Goal: Information Seeking & Learning: Learn about a topic

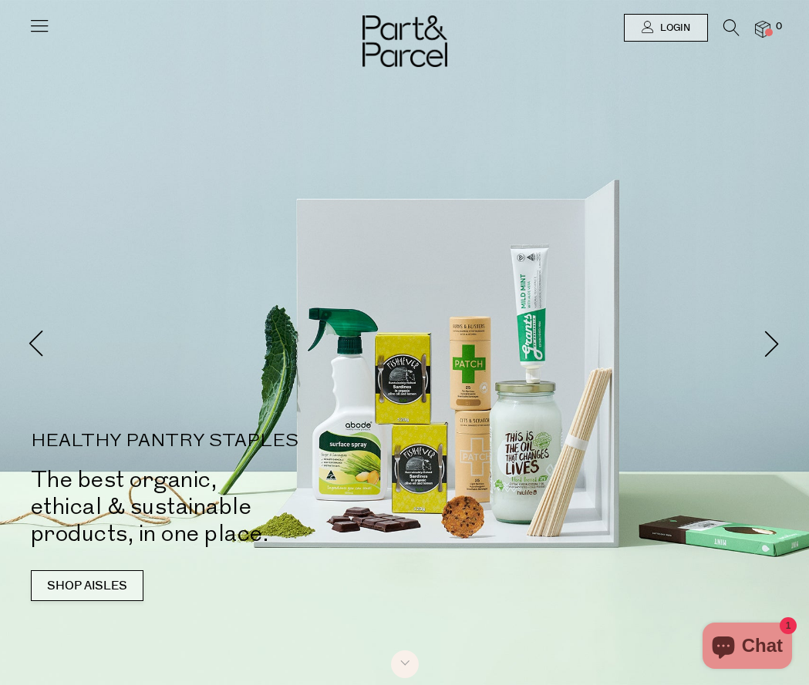
click at [143, 601] on link "SHOP AISLES" at bounding box center [87, 585] width 113 height 31
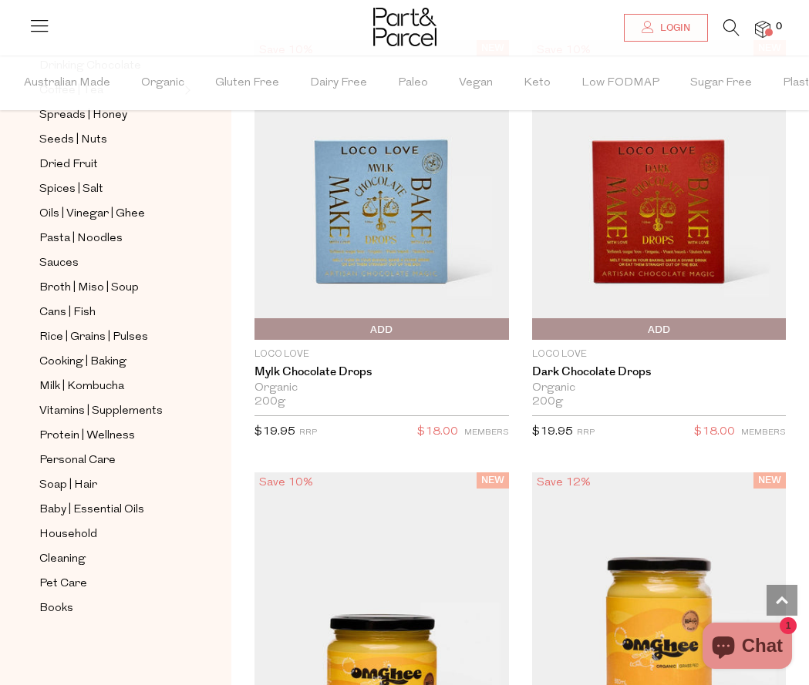
scroll to position [412, 0]
click at [74, 533] on span "Household" at bounding box center [68, 535] width 58 height 18
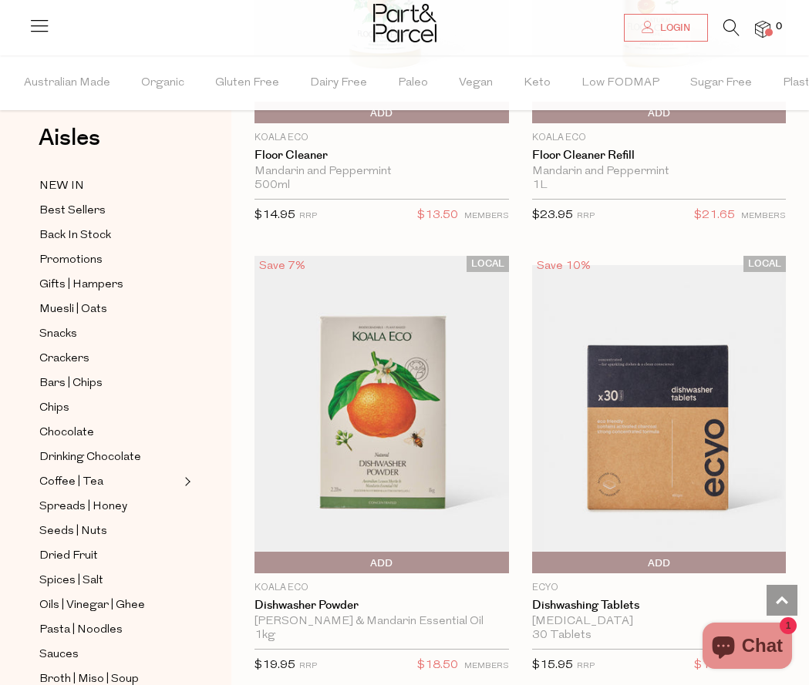
scroll to position [5564, 0]
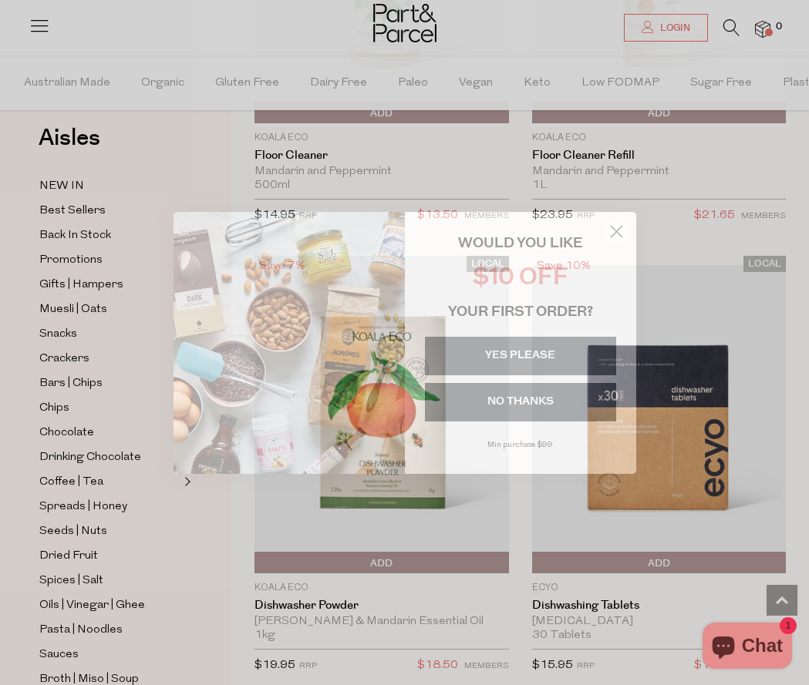
click at [617, 223] on circle "Close dialog" at bounding box center [615, 230] width 25 height 25
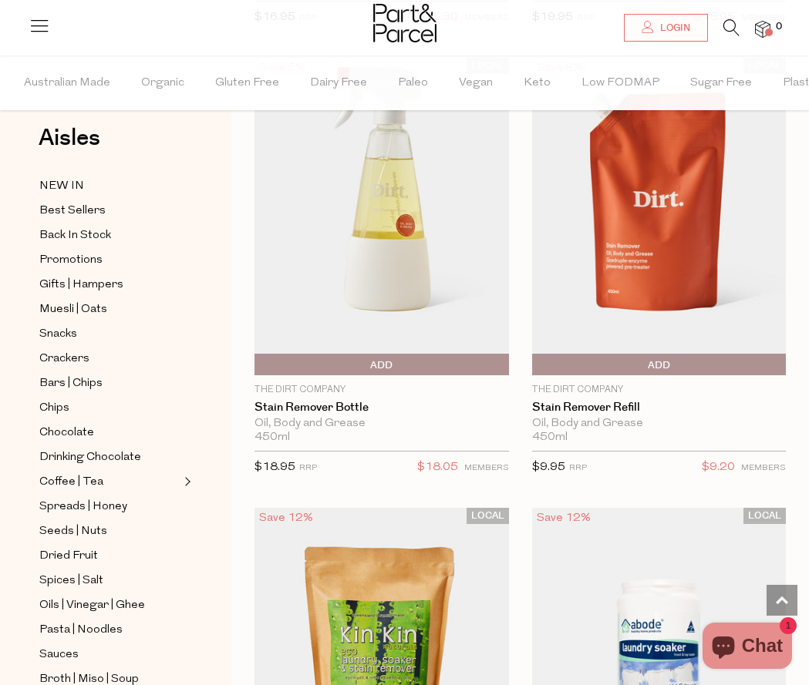
scroll to position [10111, 1]
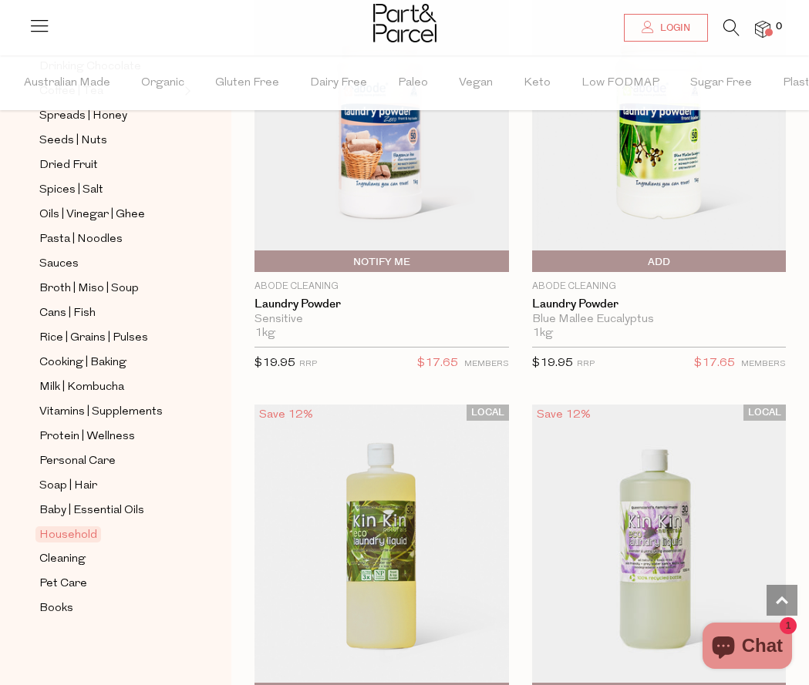
scroll to position [410, 0]
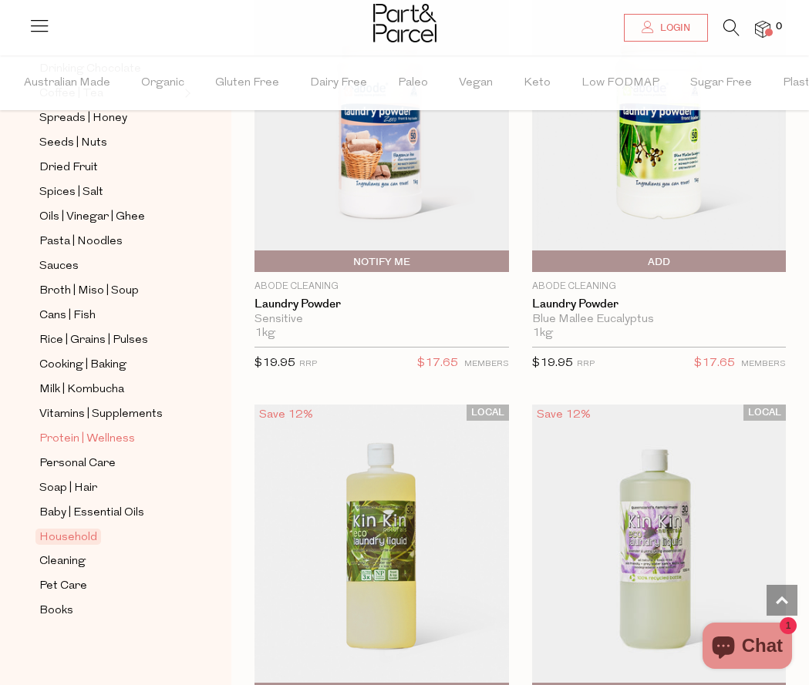
click at [62, 436] on span "Protein | Wellness" at bounding box center [87, 439] width 96 height 18
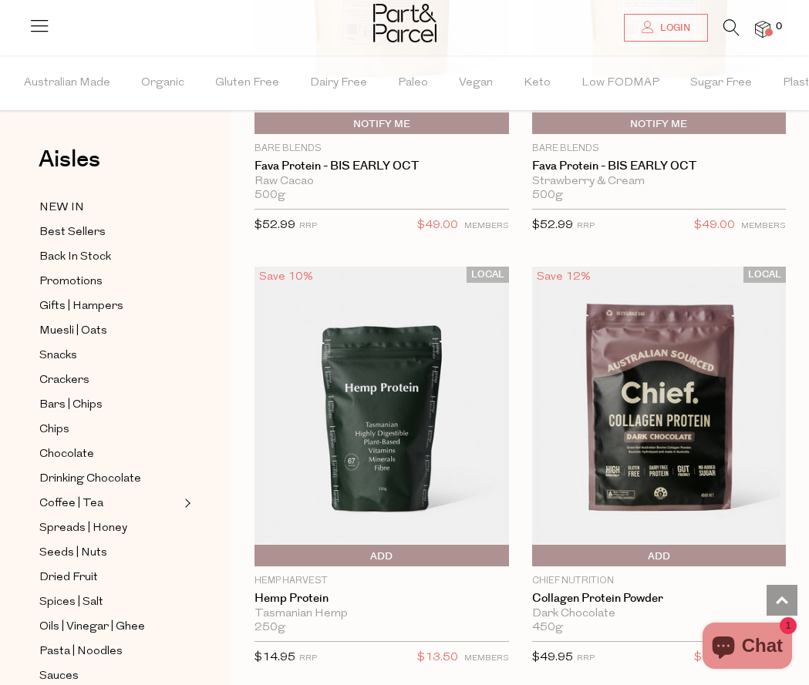
scroll to position [2097, 0]
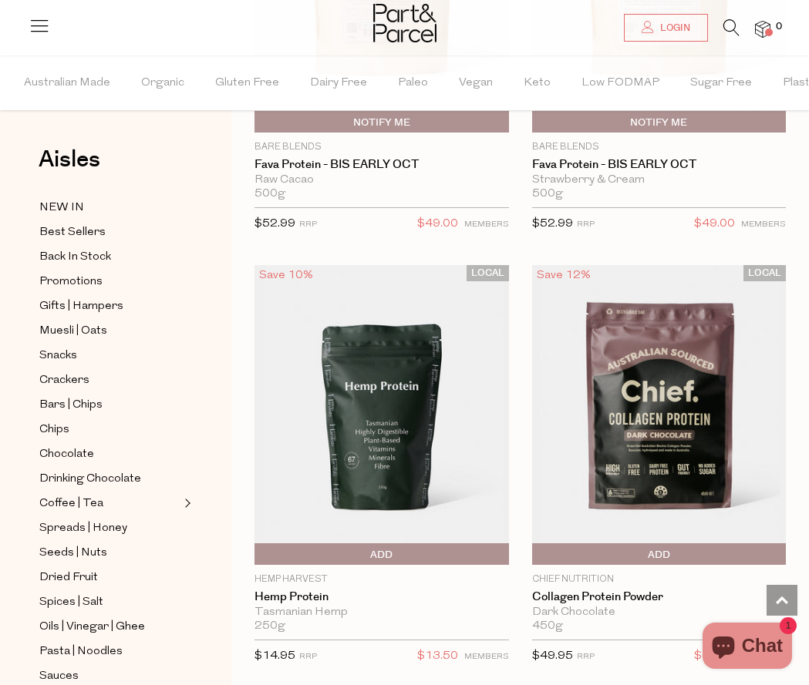
click at [379, 400] on img at bounding box center [381, 415] width 254 height 300
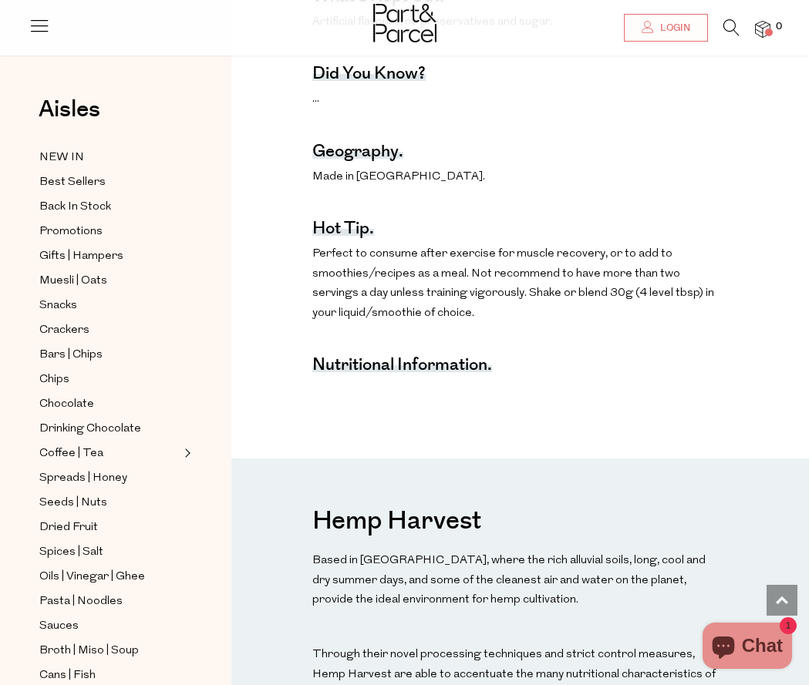
scroll to position [900, 0]
click at [423, 351] on strong "Nutritional Information." at bounding box center [402, 363] width 180 height 25
click at [488, 351] on strong "Nutritional Information." at bounding box center [402, 363] width 180 height 25
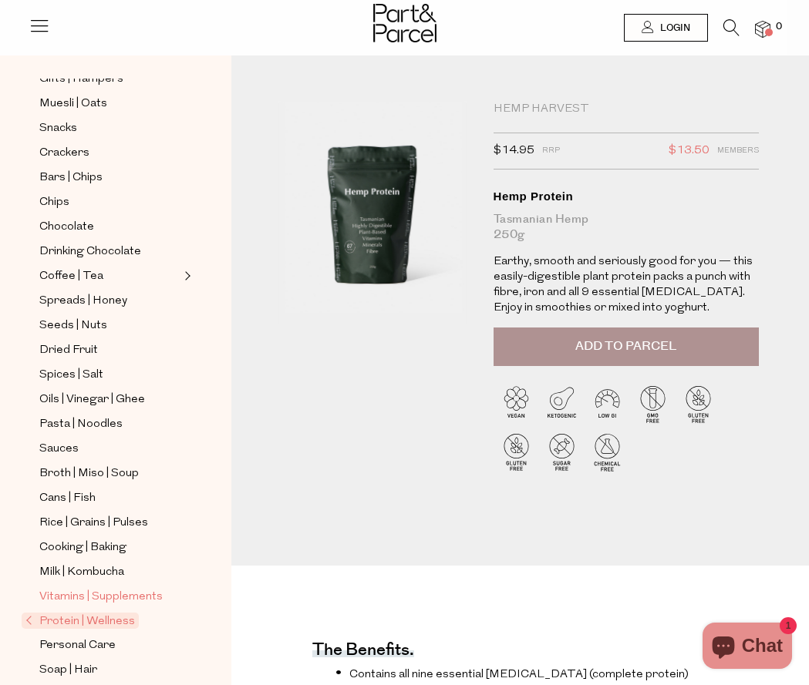
scroll to position [171, 0]
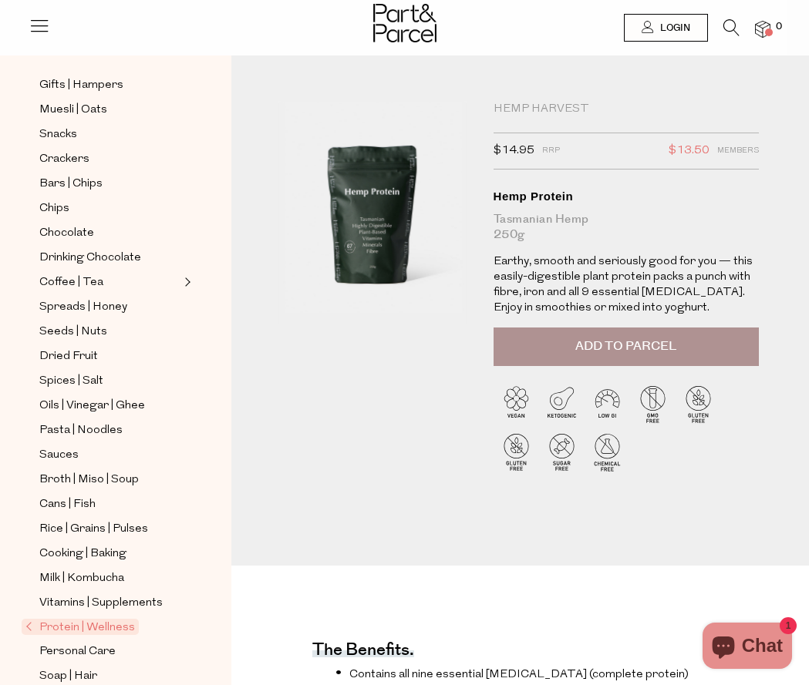
click at [207, 80] on div "Aisles Clear NEW IN Best Sellers Back In Stock Promotions Gifts | Hampers Muesl…" at bounding box center [115, 394] width 231 height 630
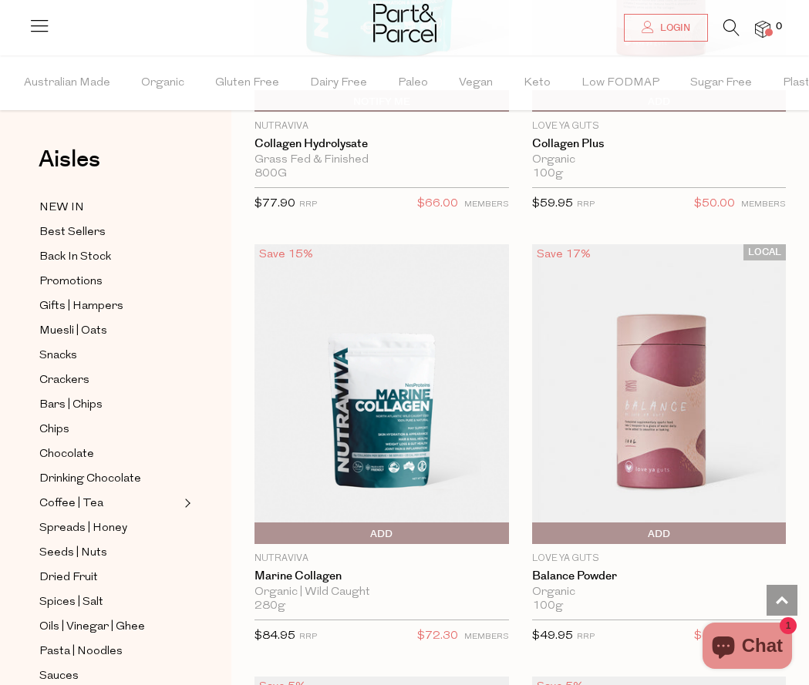
scroll to position [5143, 0]
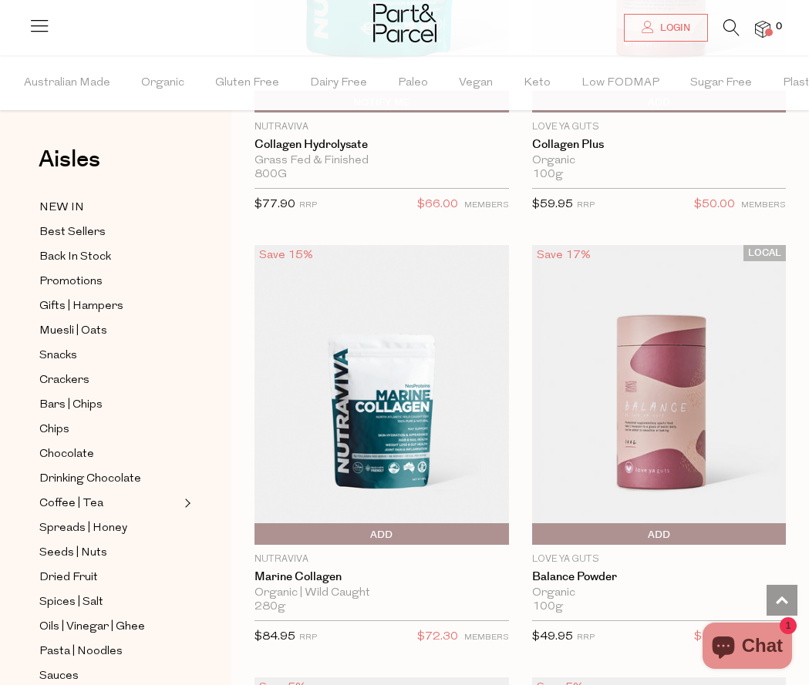
click at [661, 367] on img at bounding box center [659, 395] width 254 height 300
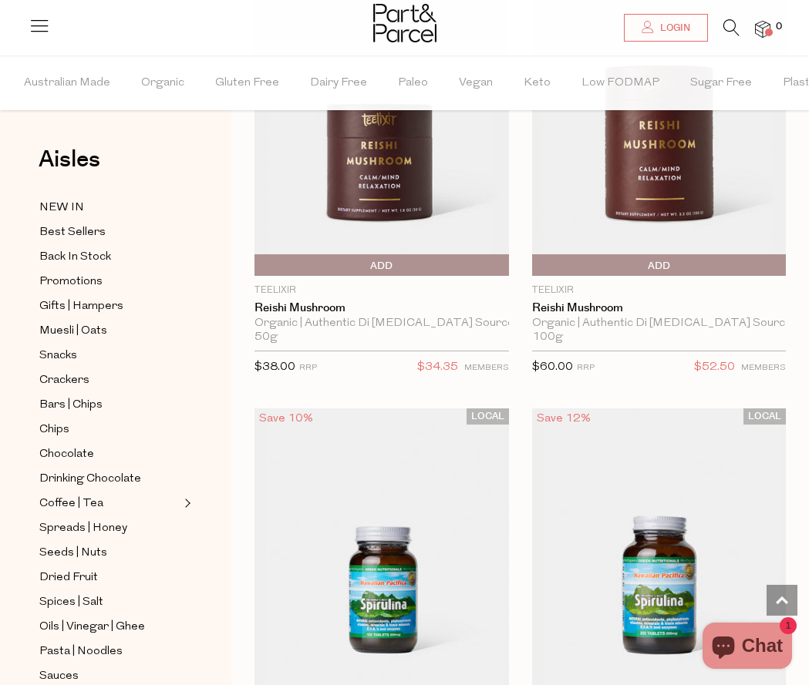
scroll to position [10192, 0]
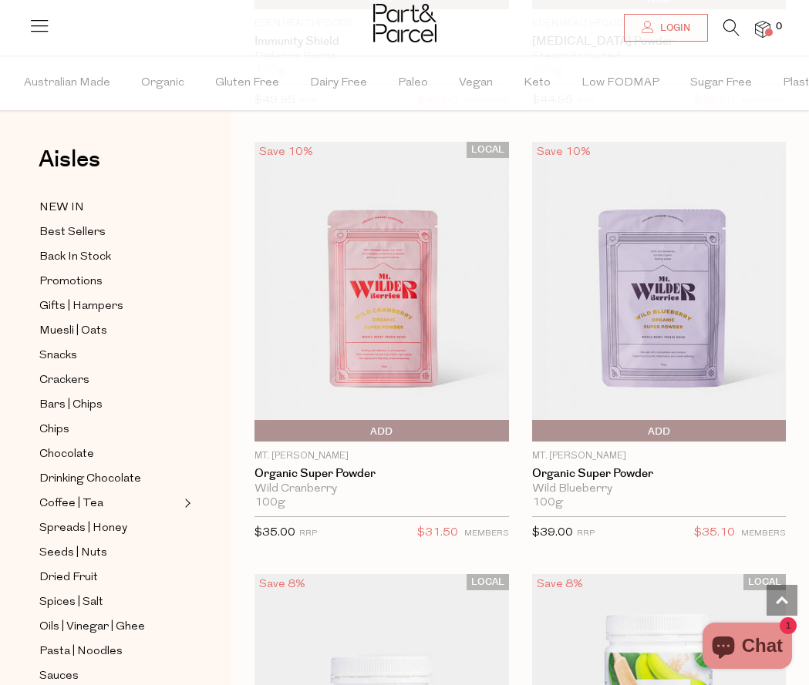
scroll to position [12614, 0]
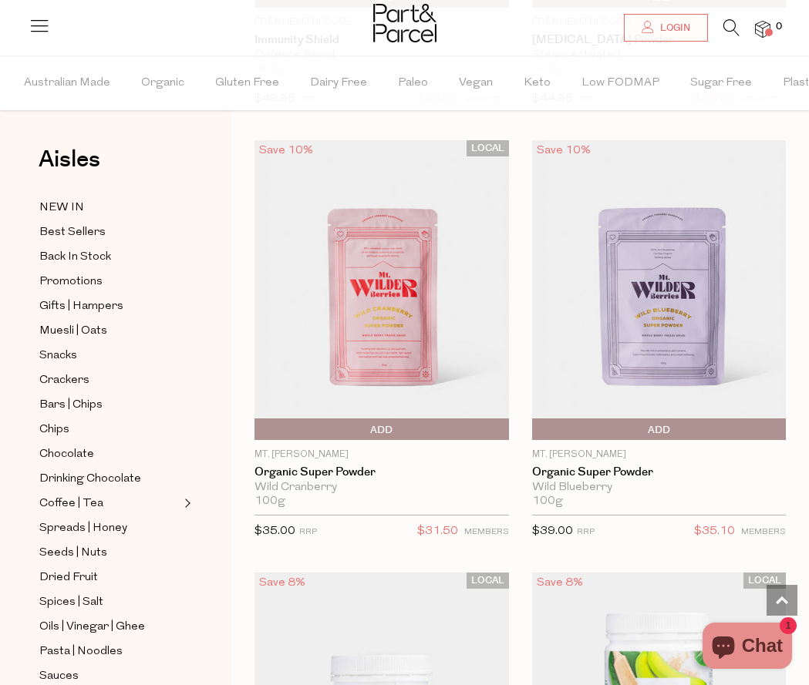
click at [387, 291] on img at bounding box center [381, 290] width 254 height 300
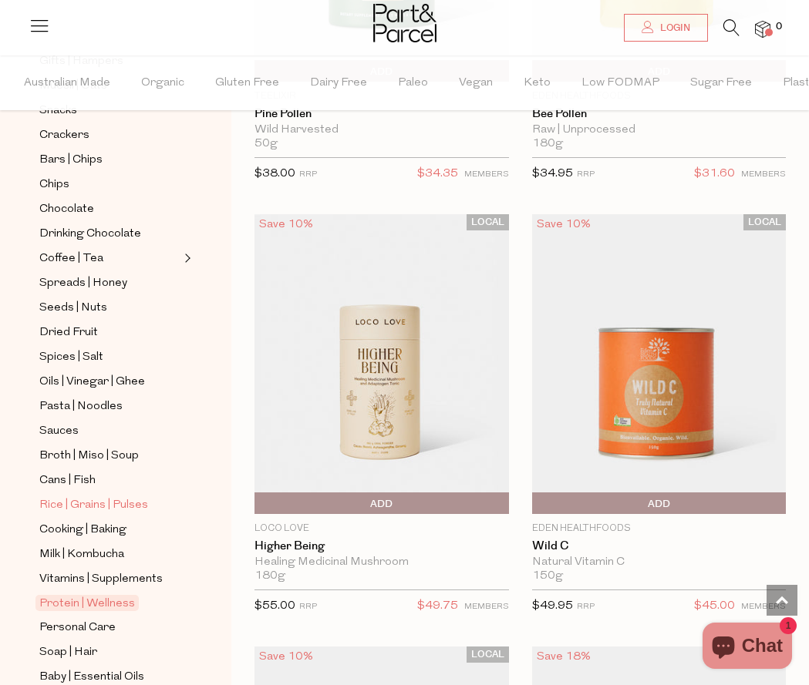
scroll to position [269, 0]
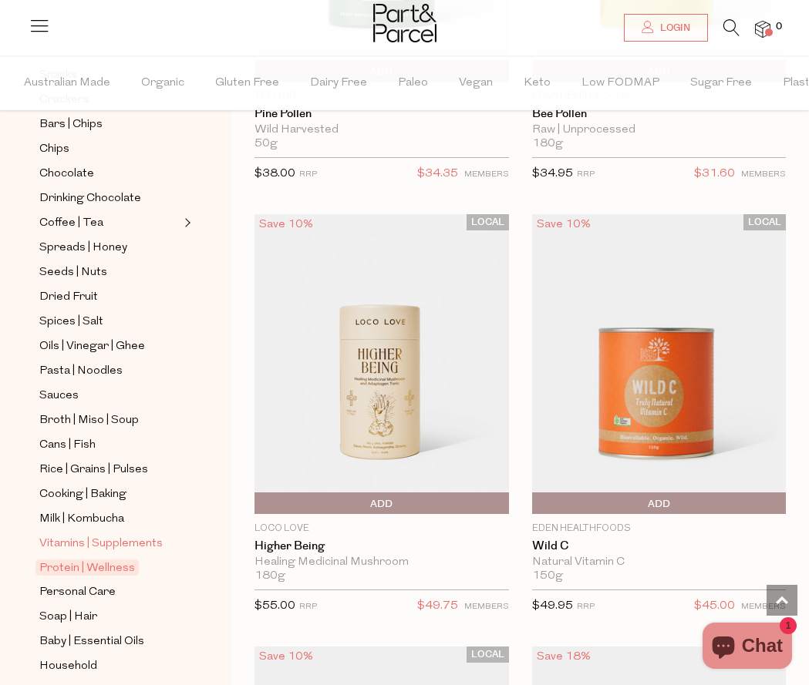
click at [103, 553] on ul "NEW IN Best Sellers Back In Stock Promotions Gifts | Hampers Muesli | Oats Snac…" at bounding box center [115, 334] width 165 height 832
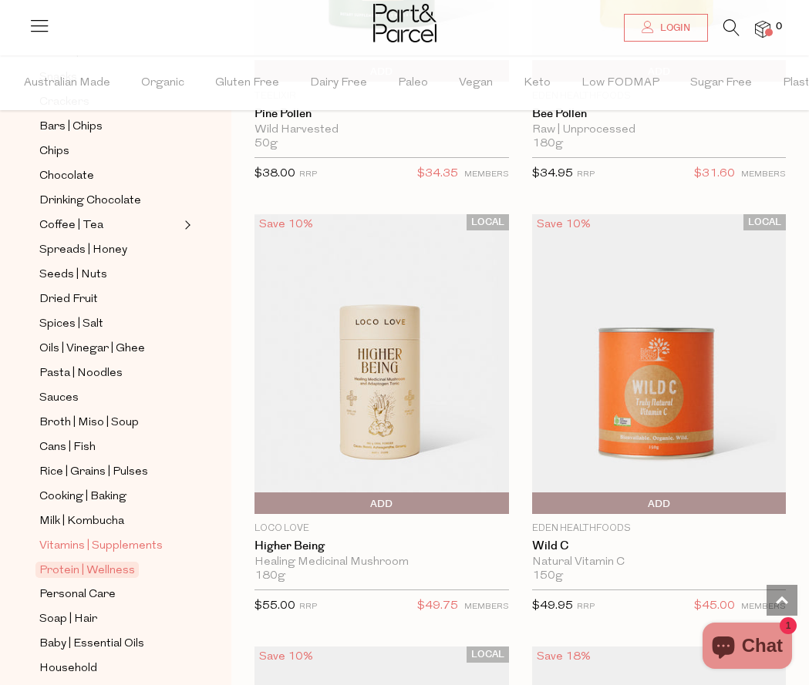
scroll to position [277, 0]
click at [106, 546] on span "Vitamins | Supplements" at bounding box center [100, 548] width 123 height 18
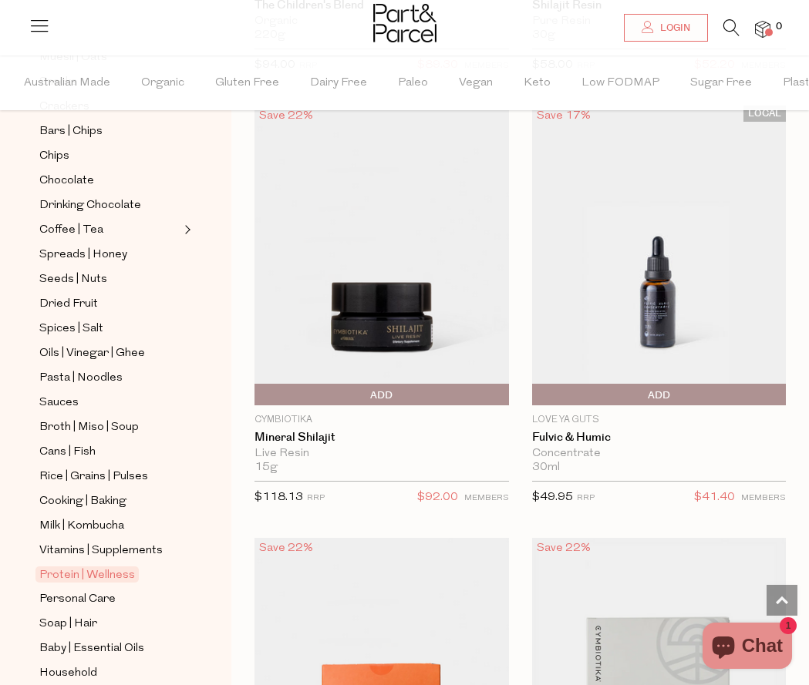
scroll to position [952, 0]
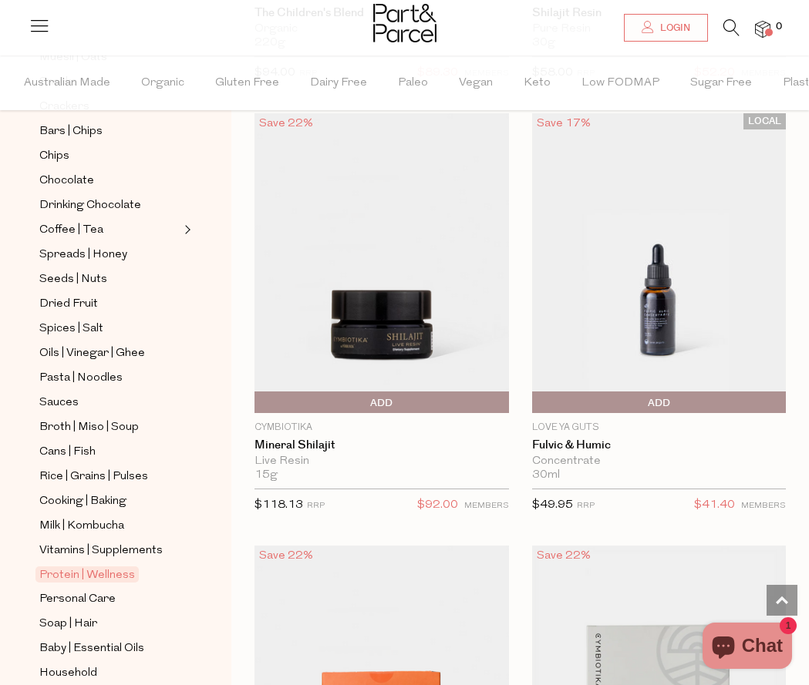
click at [705, 288] on img at bounding box center [659, 263] width 254 height 300
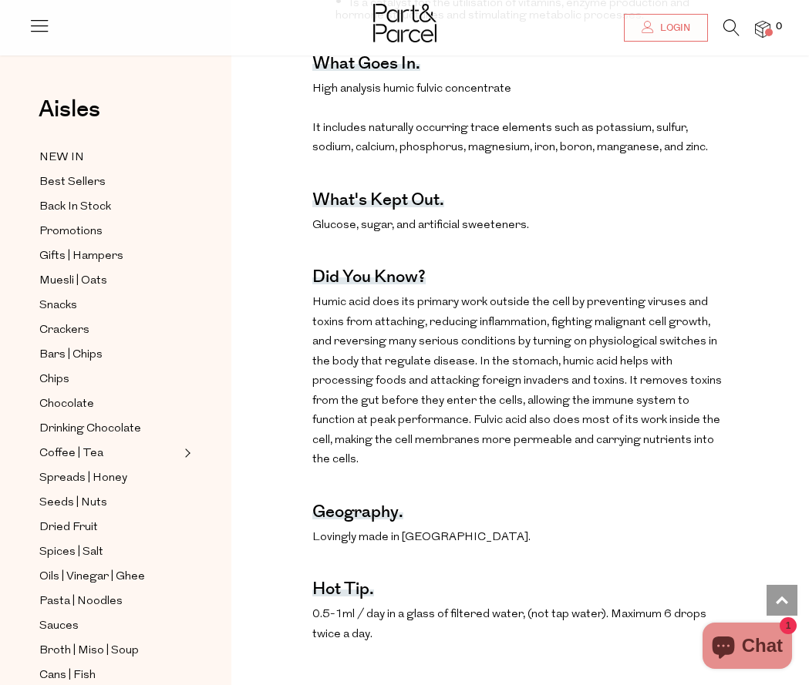
scroll to position [869, 0]
